Goal: Task Accomplishment & Management: Manage account settings

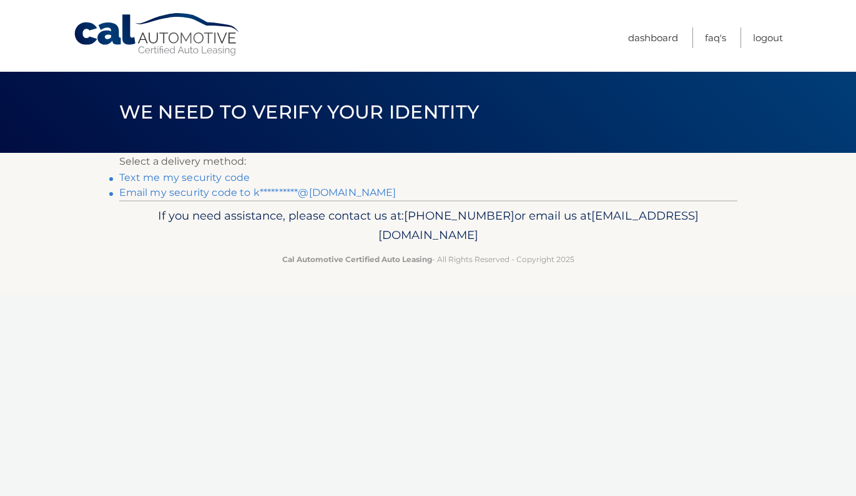
click at [210, 177] on link "Text me my security code" at bounding box center [184, 178] width 131 height 12
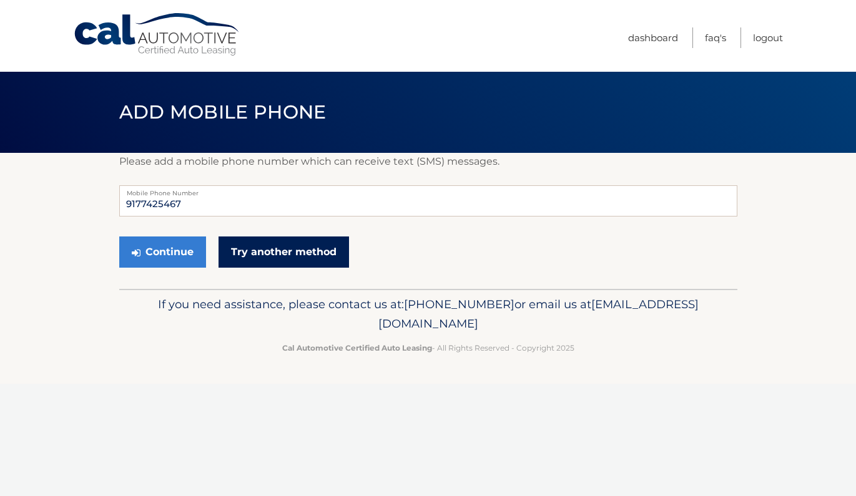
click at [249, 254] on link "Try another method" at bounding box center [284, 252] width 130 height 31
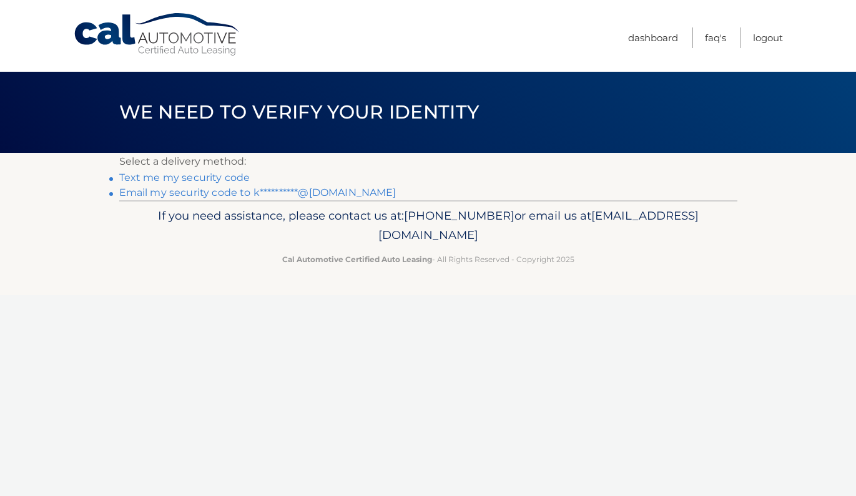
click at [220, 192] on link "**********" at bounding box center [257, 193] width 277 height 12
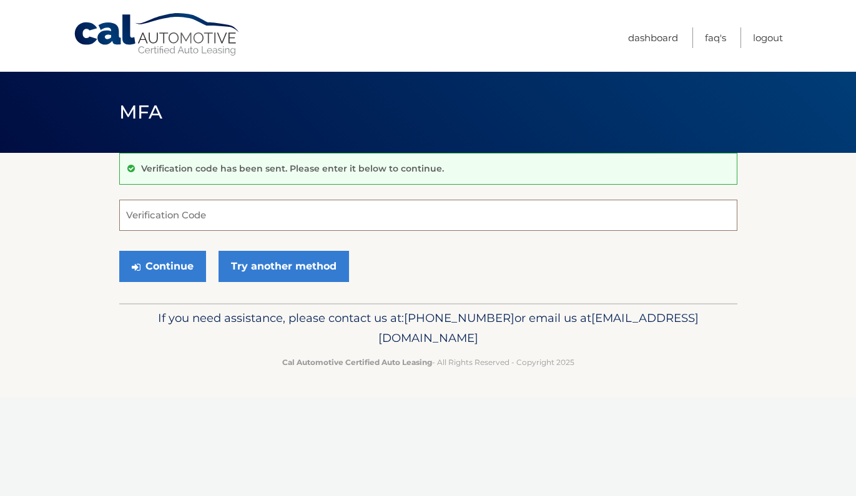
click at [229, 219] on input "Verification Code" at bounding box center [428, 215] width 618 height 31
type input "504274"
click at [193, 264] on button "Continue" at bounding box center [162, 266] width 87 height 31
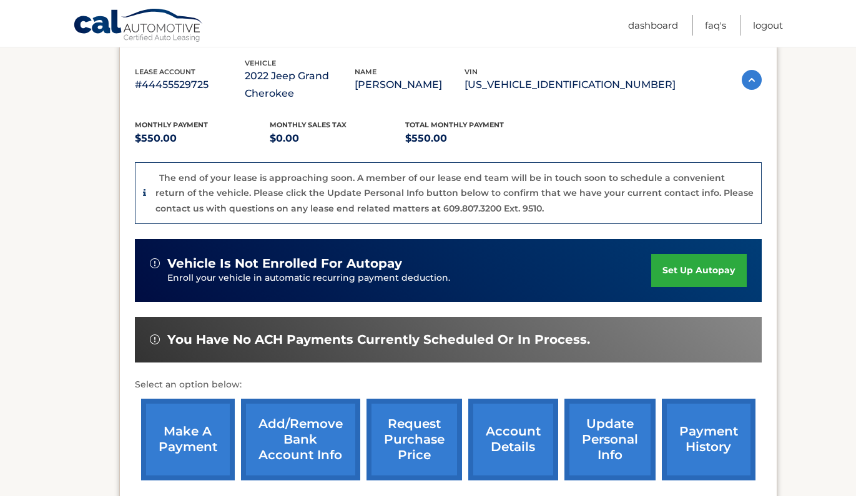
scroll to position [248, 0]
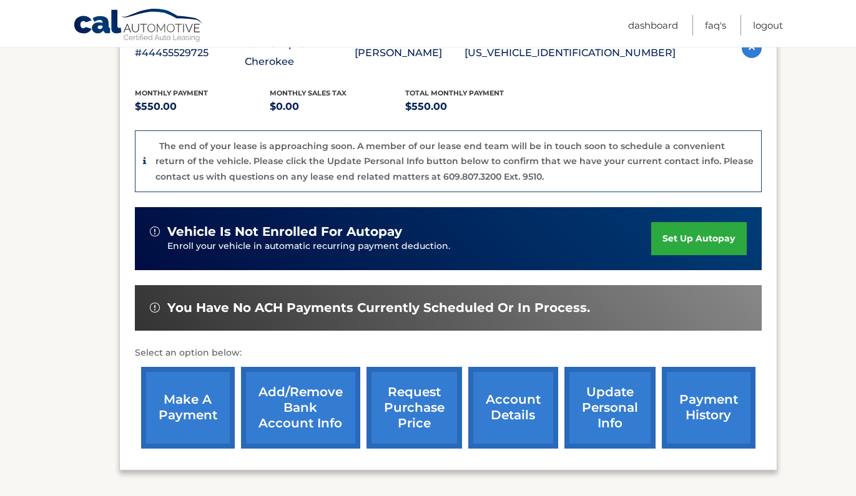
click at [179, 414] on link "make a payment" at bounding box center [188, 408] width 94 height 82
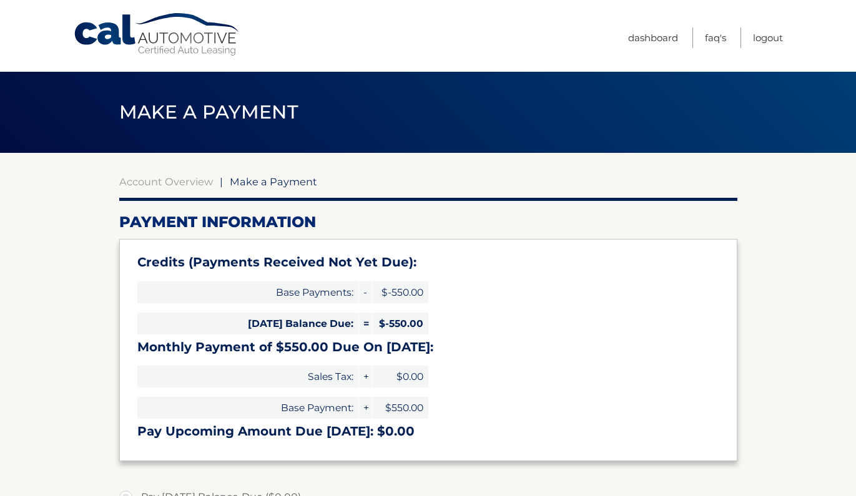
select select "YmJkM2M3NTMtOTlkNy00MDc1LTgzNWItNjQ5YTg5ZTNjOWVi"
